Goal: Browse casually

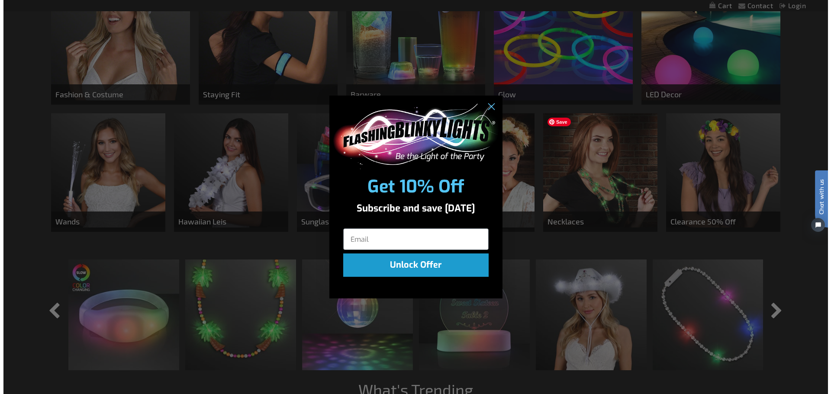
scroll to position [564, 0]
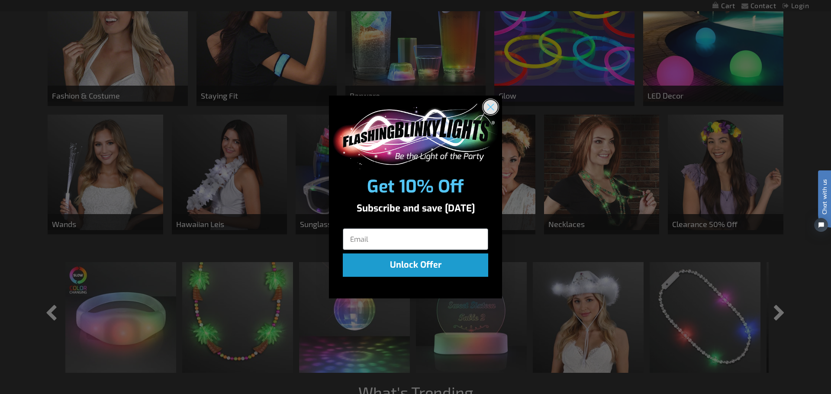
click at [494, 105] on circle "Close dialog" at bounding box center [490, 107] width 14 height 14
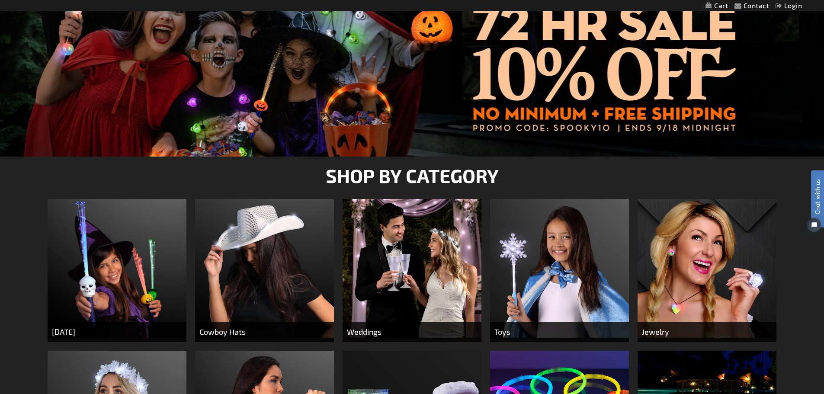
scroll to position [0, 0]
